Goal: Browse casually: Explore the website without a specific task or goal

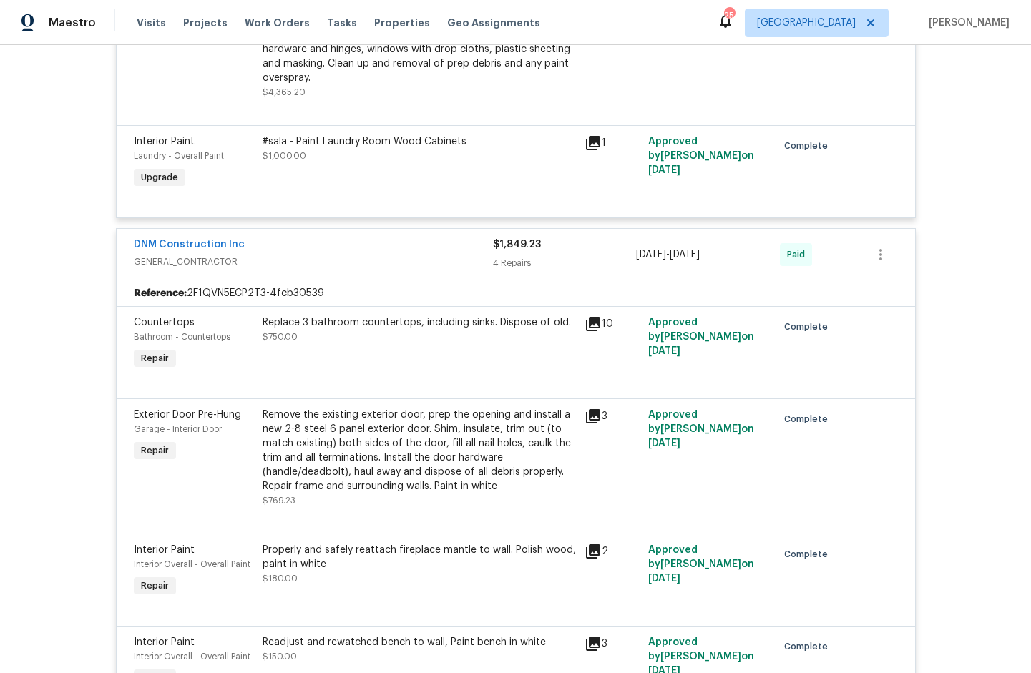
scroll to position [6074, 0]
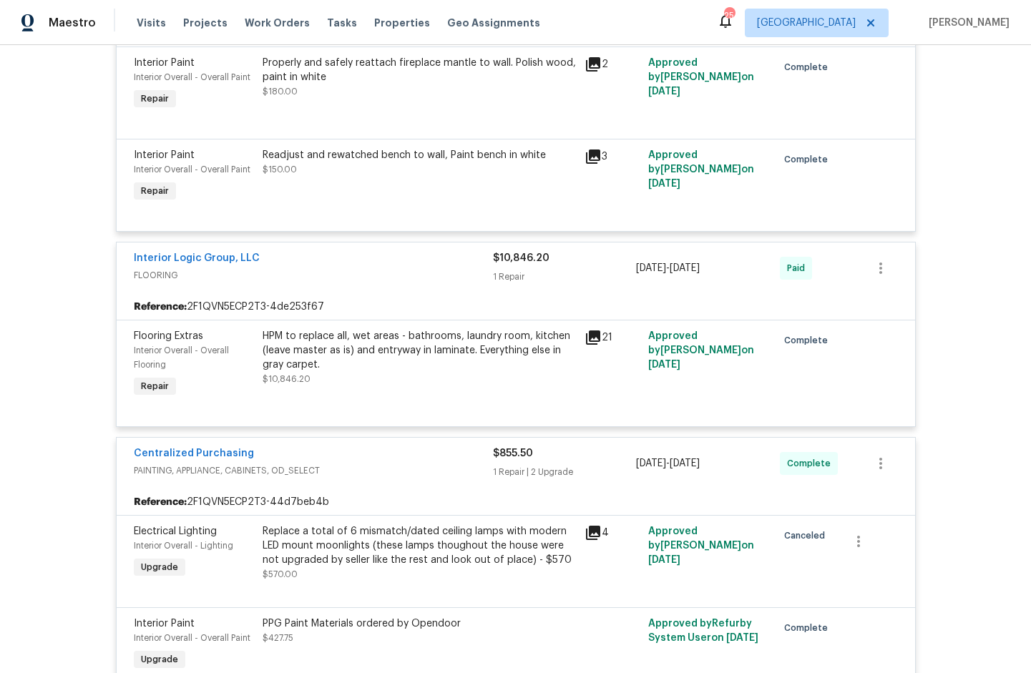
click at [590, 346] on icon at bounding box center [593, 337] width 17 height 17
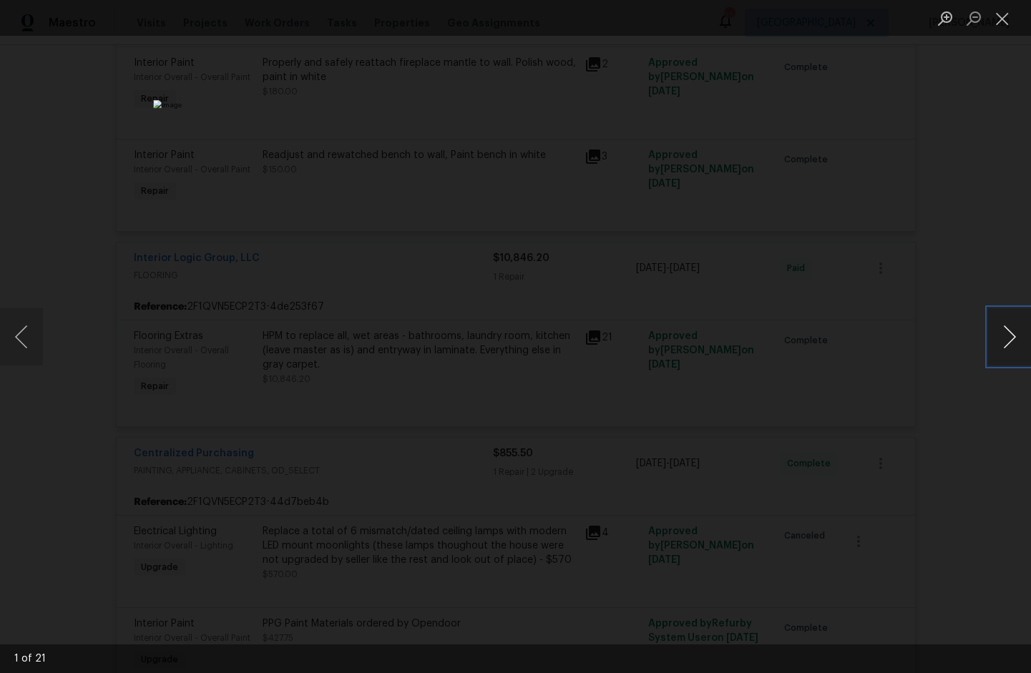
click at [1013, 338] on button "Next image" at bounding box center [1009, 336] width 43 height 57
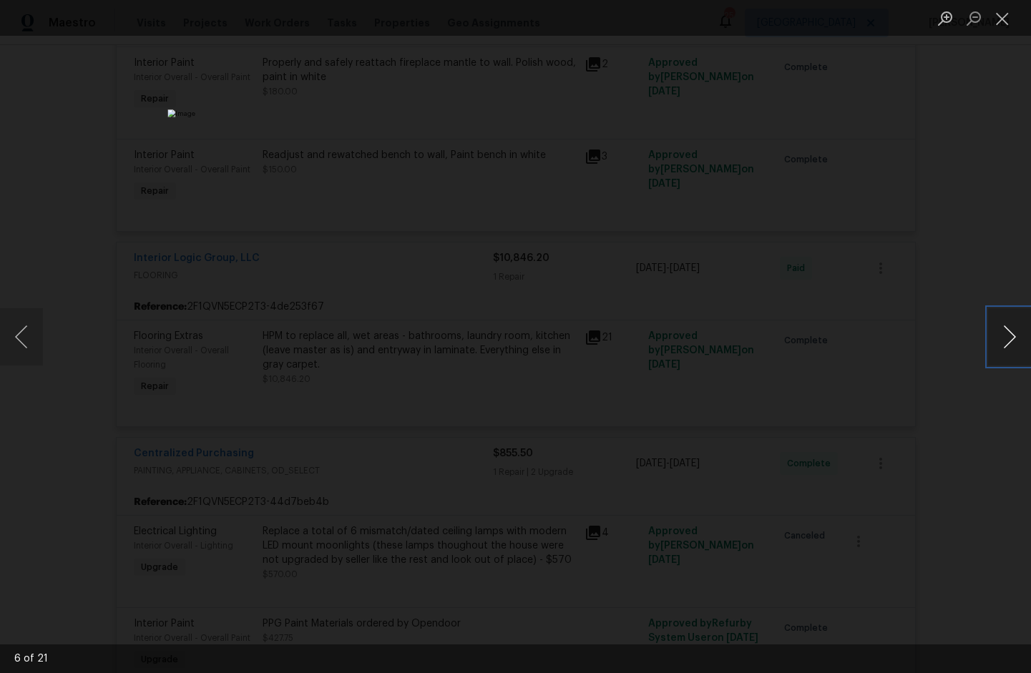
click at [1013, 338] on button "Next image" at bounding box center [1009, 336] width 43 height 57
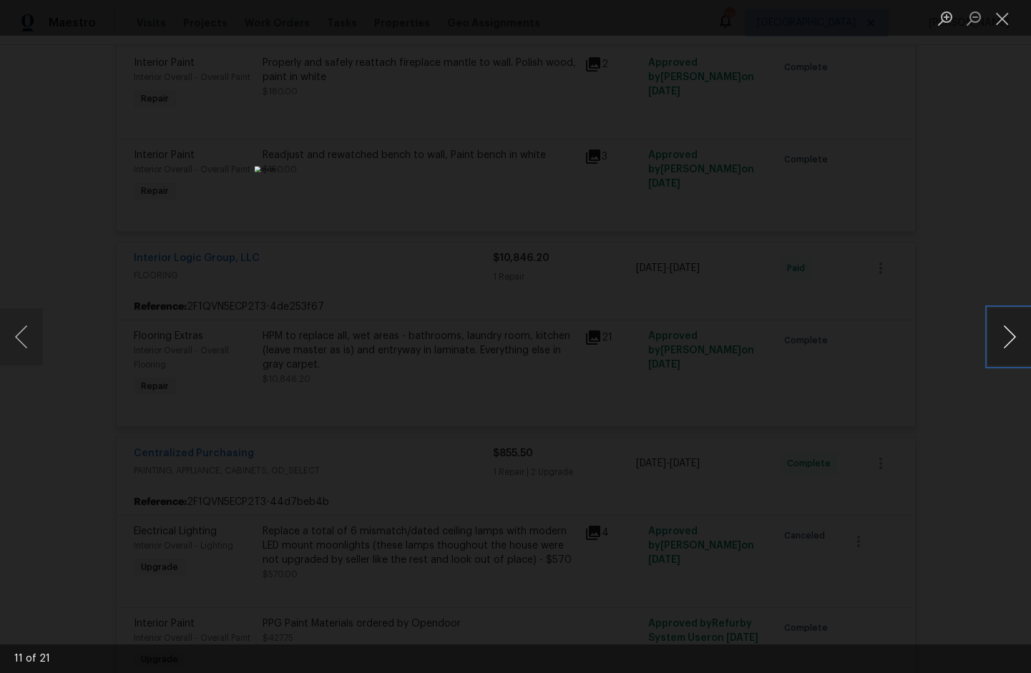
click at [1013, 338] on button "Next image" at bounding box center [1009, 336] width 43 height 57
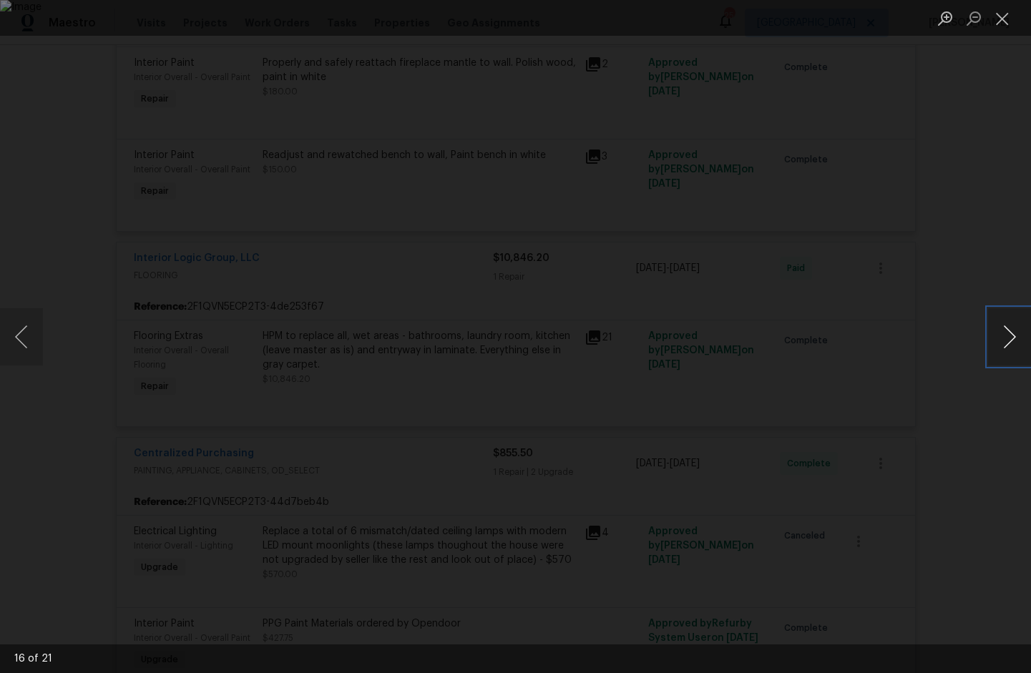
click at [1013, 338] on button "Next image" at bounding box center [1009, 336] width 43 height 57
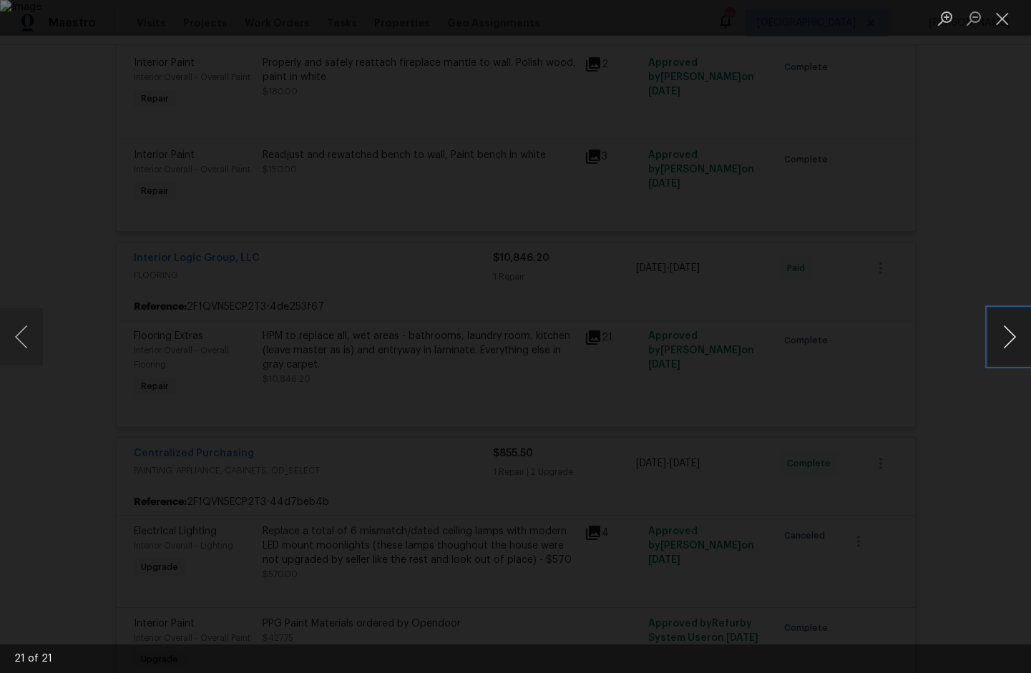
click at [1013, 339] on button "Next image" at bounding box center [1009, 336] width 43 height 57
click at [1000, 18] on button "Close lightbox" at bounding box center [1002, 18] width 29 height 25
